Goal: Check status: Check status

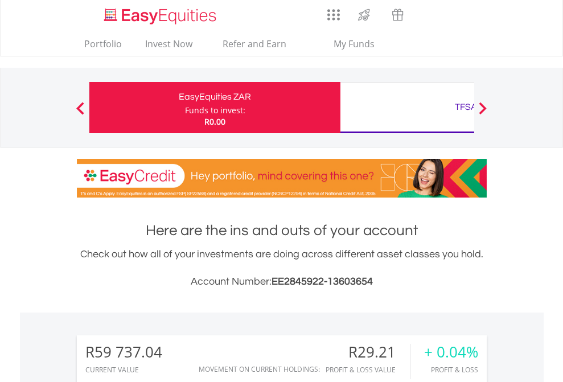
scroll to position [109, 179]
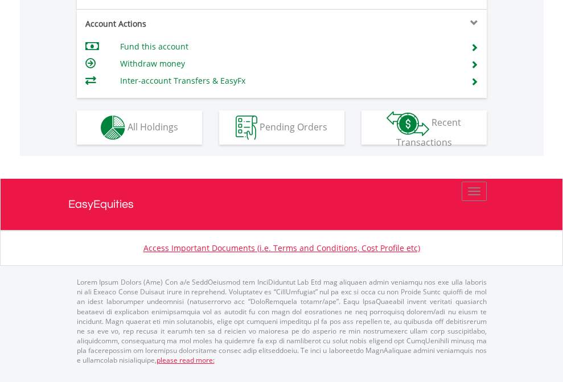
scroll to position [1016, 0]
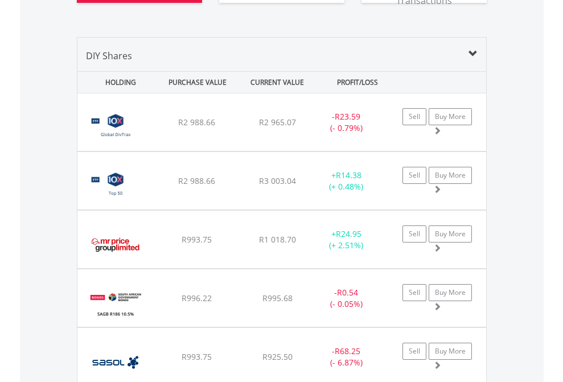
scroll to position [1357, 0]
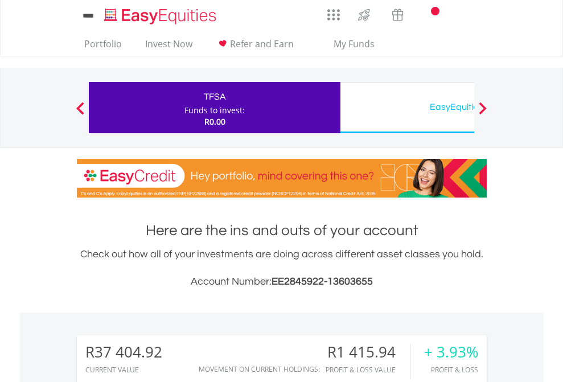
scroll to position [109, 179]
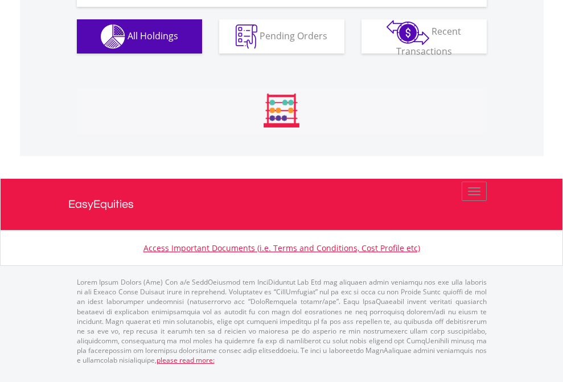
scroll to position [1288, 0]
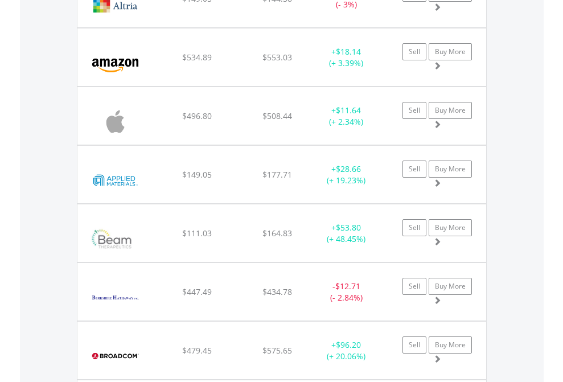
scroll to position [109, 179]
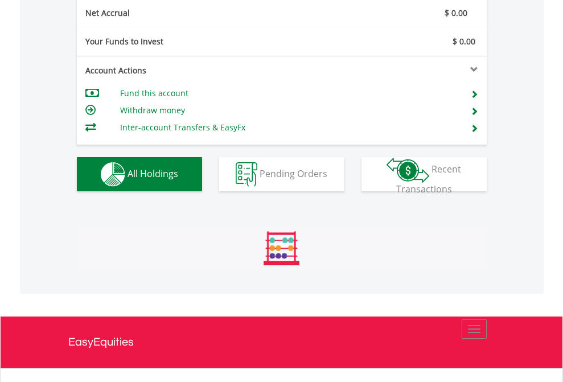
scroll to position [109, 179]
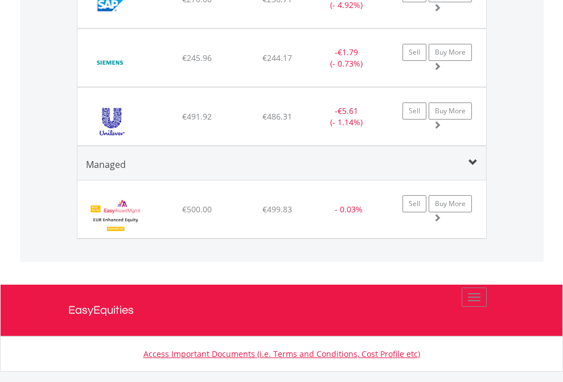
scroll to position [82, 0]
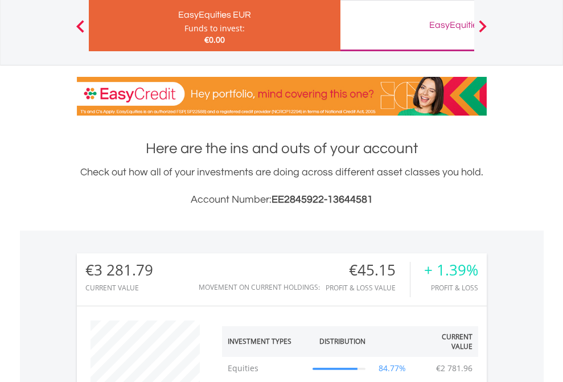
click at [407, 26] on div "EasyEquities GBP" at bounding box center [465, 25] width 237 height 16
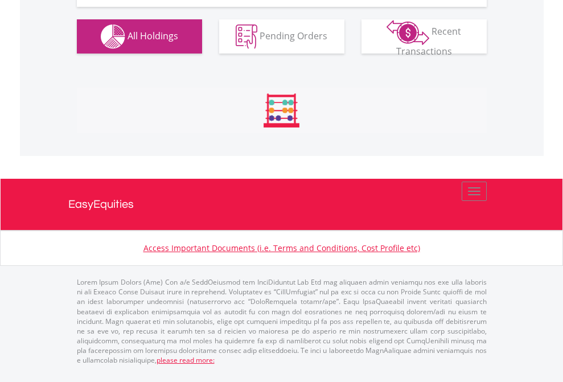
scroll to position [1288, 0]
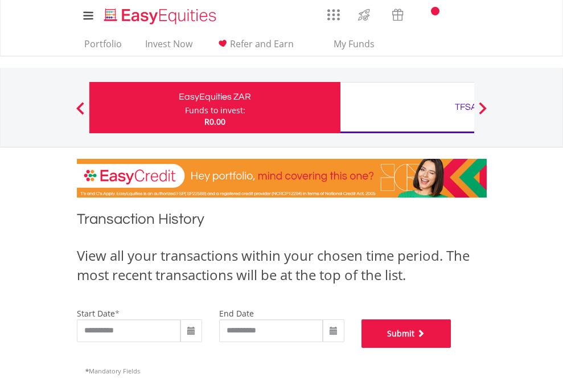
click at [451, 348] on button "Submit" at bounding box center [406, 333] width 90 height 28
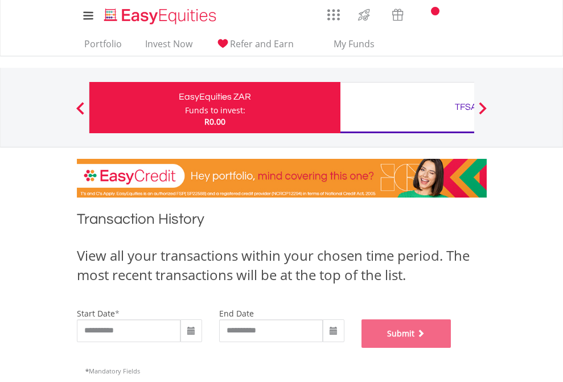
scroll to position [461, 0]
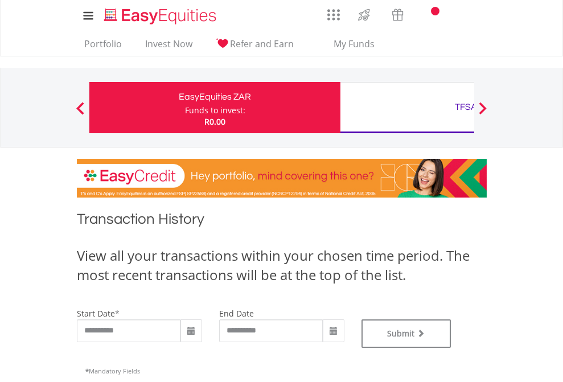
click at [407, 108] on div "TFSA" at bounding box center [465, 107] width 237 height 16
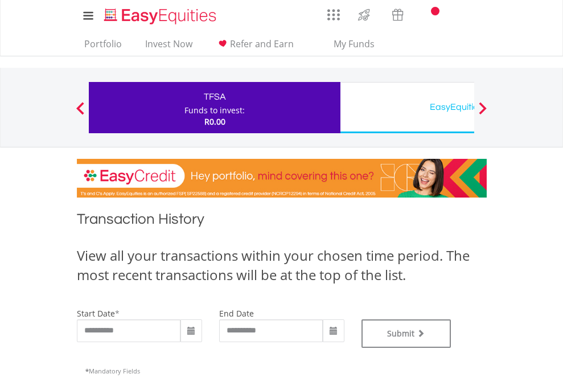
type input "**********"
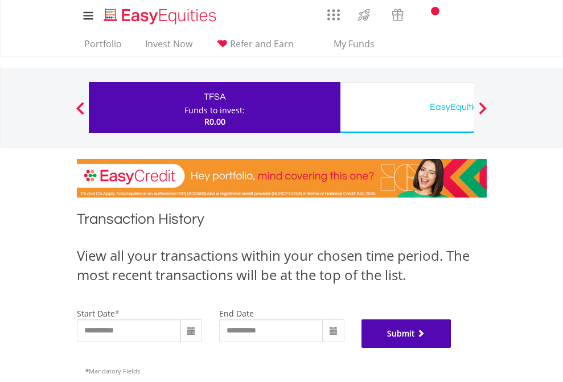
click at [451, 348] on button "Submit" at bounding box center [406, 333] width 90 height 28
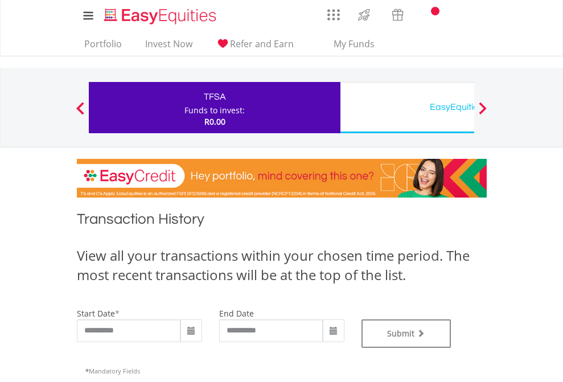
click at [407, 108] on div "EasyEquities USD" at bounding box center [465, 107] width 237 height 16
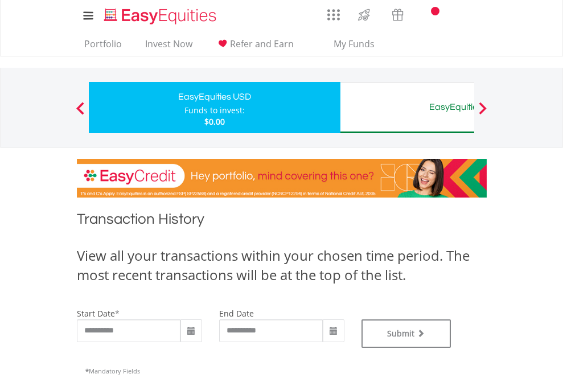
type input "**********"
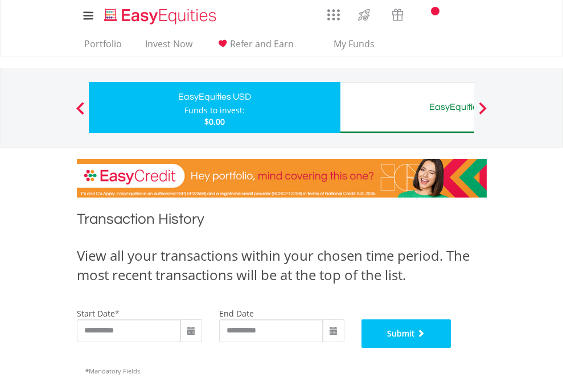
click at [451, 348] on button "Submit" at bounding box center [406, 333] width 90 height 28
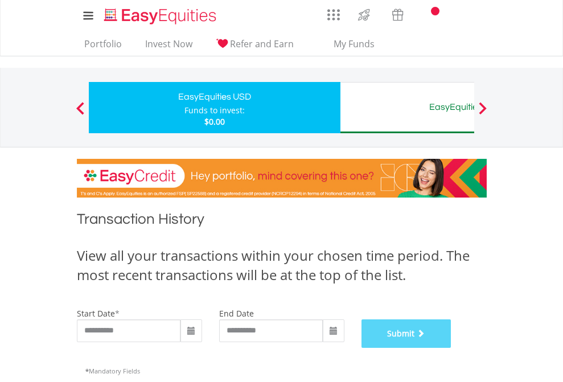
scroll to position [461, 0]
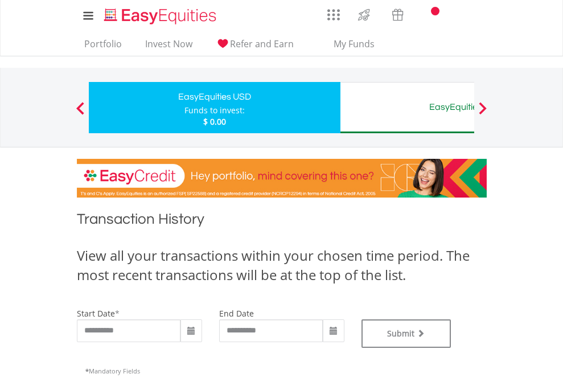
click at [407, 108] on div "EasyEquities AUD" at bounding box center [465, 107] width 237 height 16
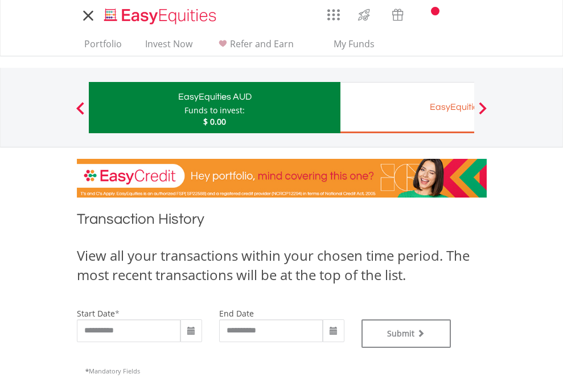
type input "**********"
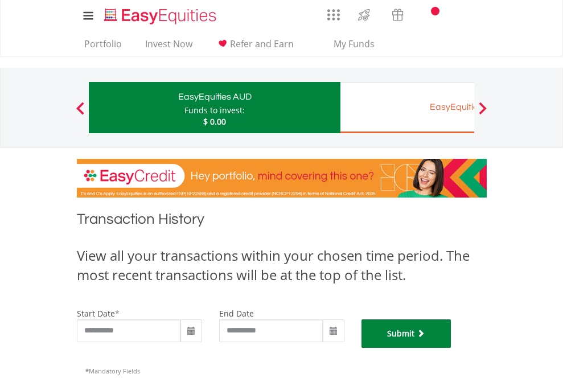
click at [451, 348] on button "Submit" at bounding box center [406, 333] width 90 height 28
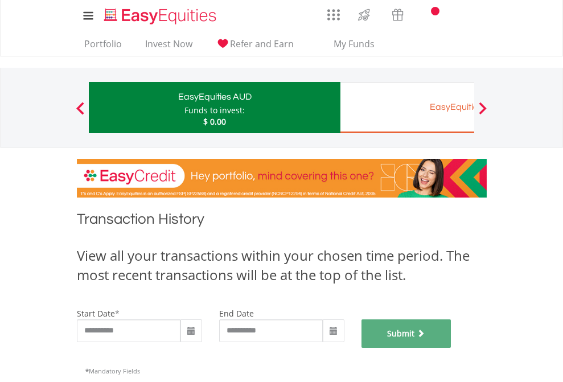
scroll to position [461, 0]
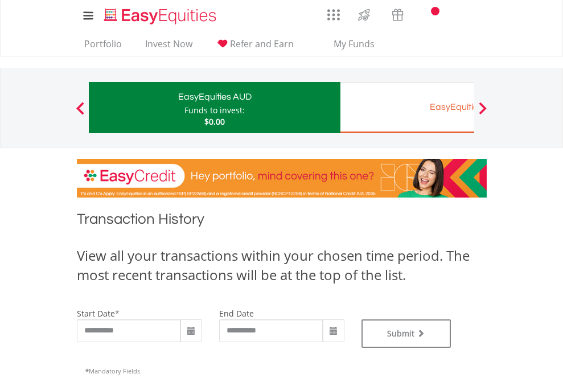
click at [407, 108] on div "EasyEquities EUR" at bounding box center [465, 107] width 237 height 16
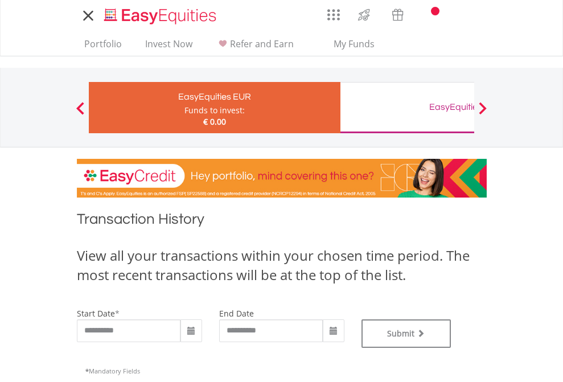
type input "**********"
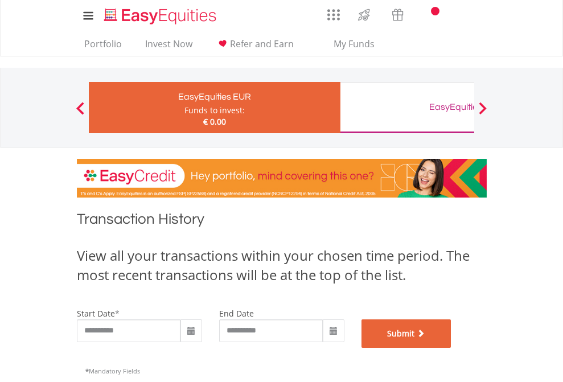
click at [451, 348] on button "Submit" at bounding box center [406, 333] width 90 height 28
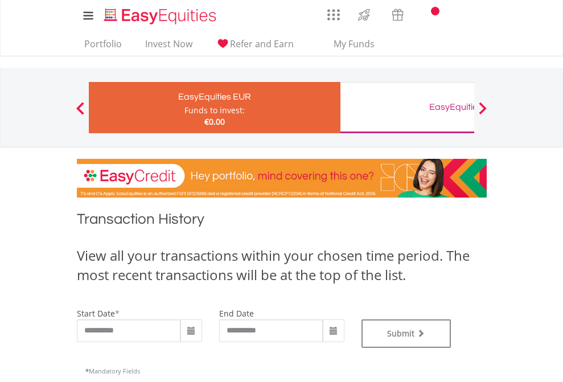
click at [407, 108] on div "EasyEquities GBP" at bounding box center [465, 107] width 237 height 16
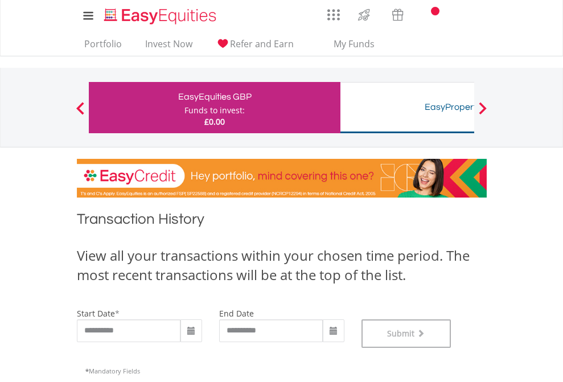
scroll to position [461, 0]
